Goal: Entertainment & Leisure: Consume media (video, audio)

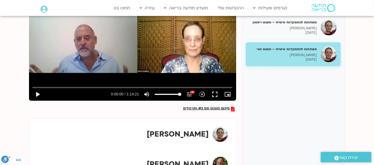
scroll to position [102, 0]
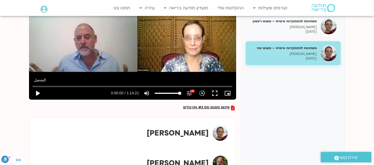
click at [39, 90] on button "play_arrow" at bounding box center [37, 93] width 13 height 13
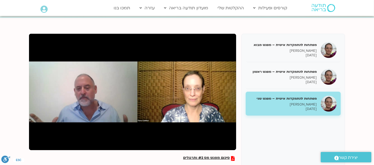
scroll to position [50, 0]
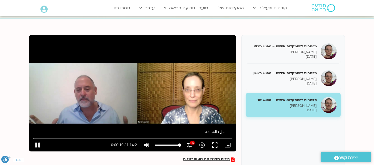
click at [216, 146] on button "fullscreen" at bounding box center [214, 145] width 13 height 13
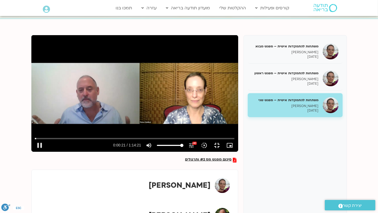
type input "21.737791"
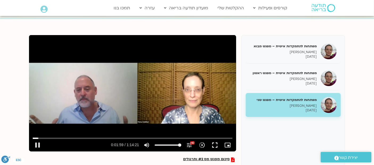
click at [90, 68] on div "تخطّي الإعلان 1:08:39 pause 0:01:59 / 1:14:21 volume_up كتم الصوت tune درجة الد…" at bounding box center [132, 93] width 207 height 116
click at [124, 111] on div "تخطّي الإعلان 1:08:39 play_arrow 0:01:59 / 1:14:21 volume_up كتم الصوت tune درج…" at bounding box center [132, 93] width 207 height 116
click at [143, 91] on div "تخطّي الإعلان 1:08:11 pause 0:06:26 / 1:14:21 volume_up كتم الصوت tune درجة الد…" at bounding box center [132, 93] width 207 height 116
click at [127, 88] on div "تخطّي الإعلان 1:08:11 play_arrow 0:06:26 / 1:14:21 volume_up كتم الصوت tune درج…" at bounding box center [132, 93] width 207 height 116
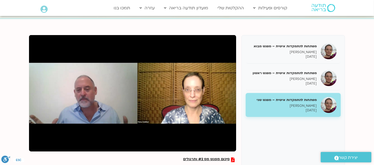
click at [149, 66] on div "تخطّي الإعلان 47:56 pause 0:07:18 / 1:14:21 volume_up كتم الصوت tune درجة الدقة…" at bounding box center [132, 93] width 207 height 116
type input "439.484452"
